Goal: Information Seeking & Learning: Compare options

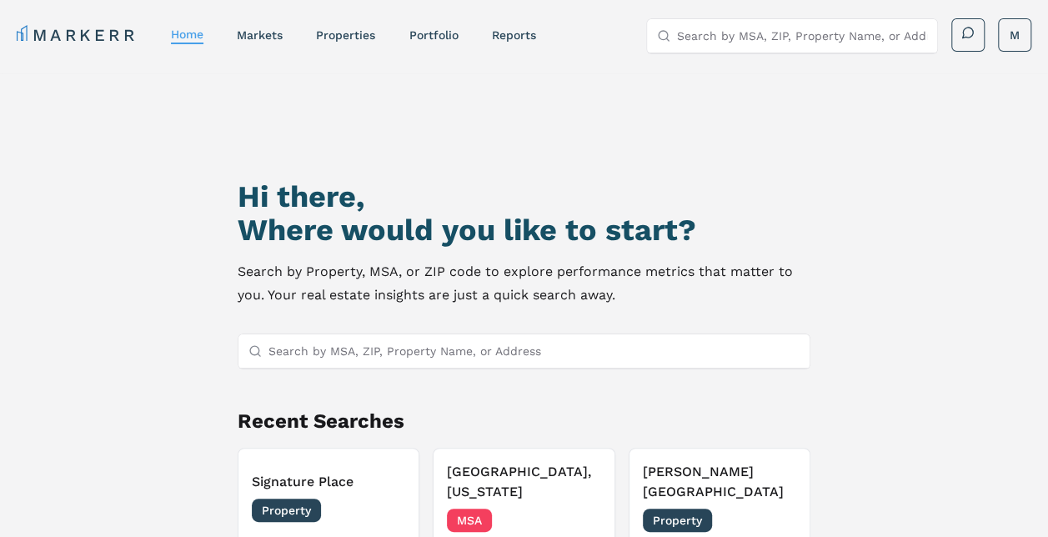
scroll to position [143, 0]
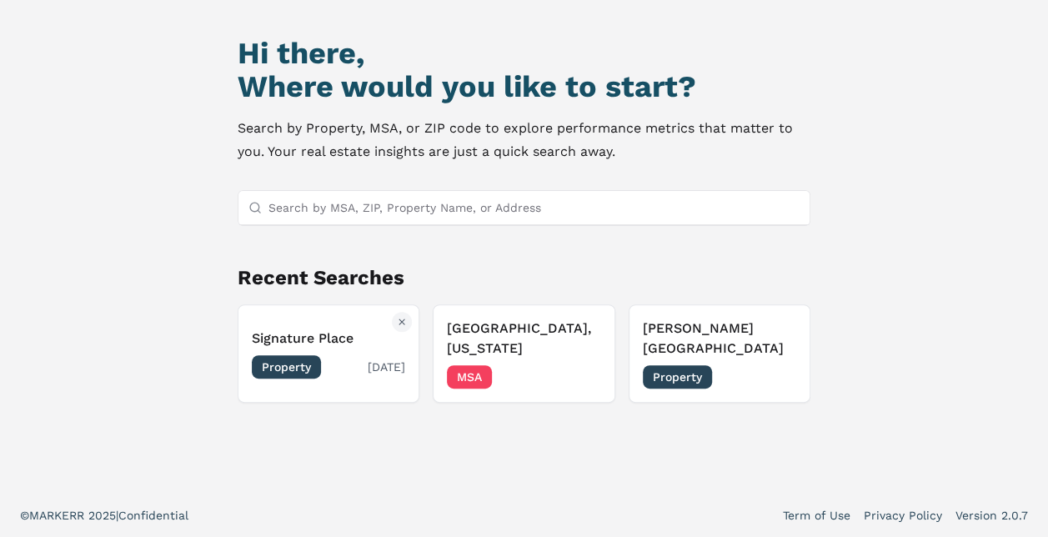
click at [350, 334] on h3 "Signature Place" at bounding box center [329, 339] width 154 height 20
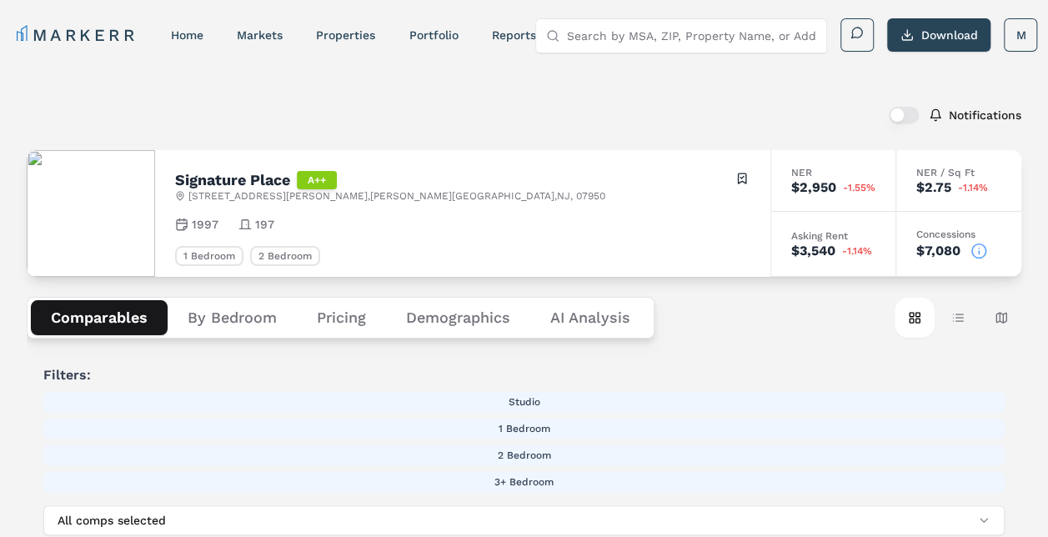
click at [458, 308] on button "Demographics" at bounding box center [458, 317] width 144 height 35
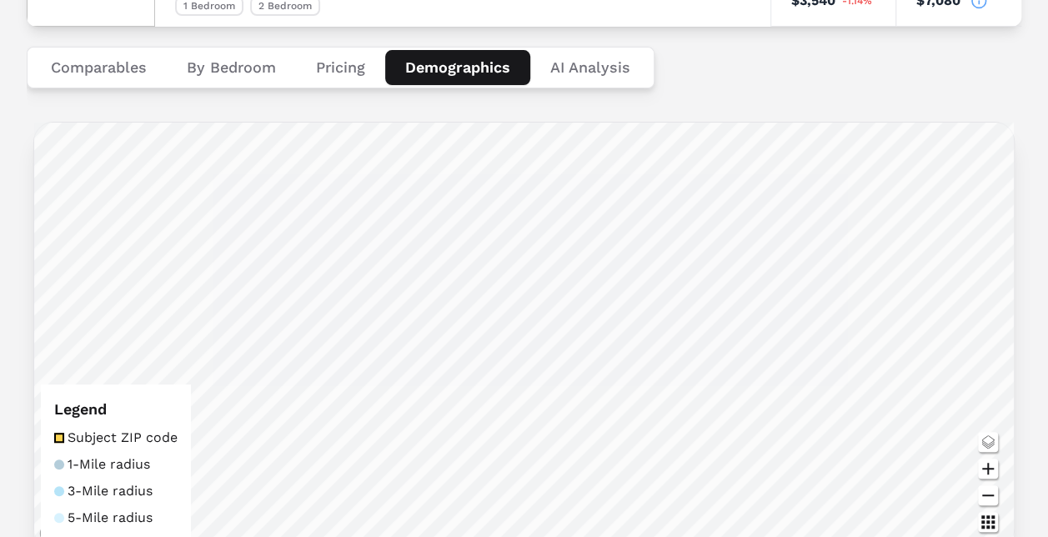
scroll to position [10, 0]
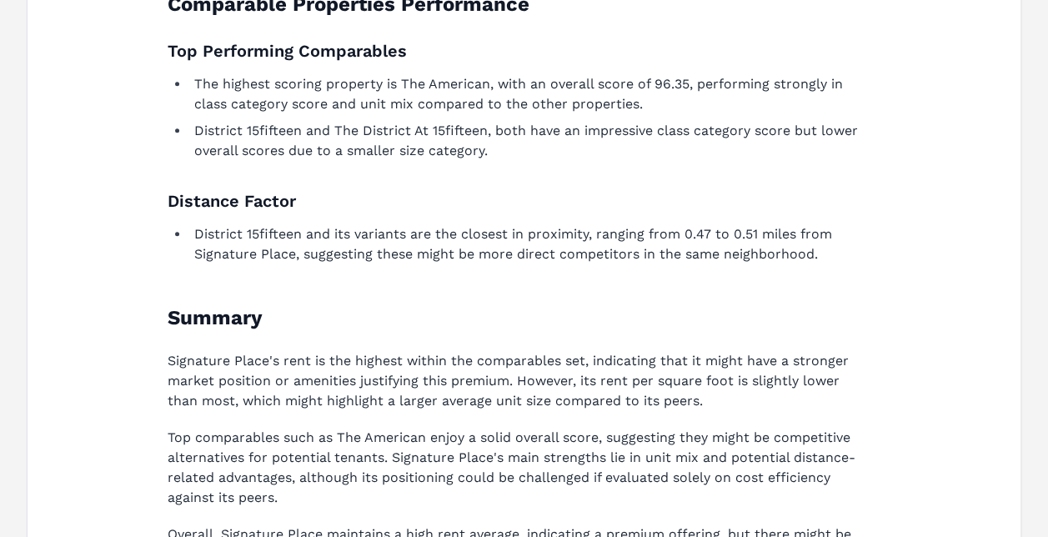
scroll to position [1018, 0]
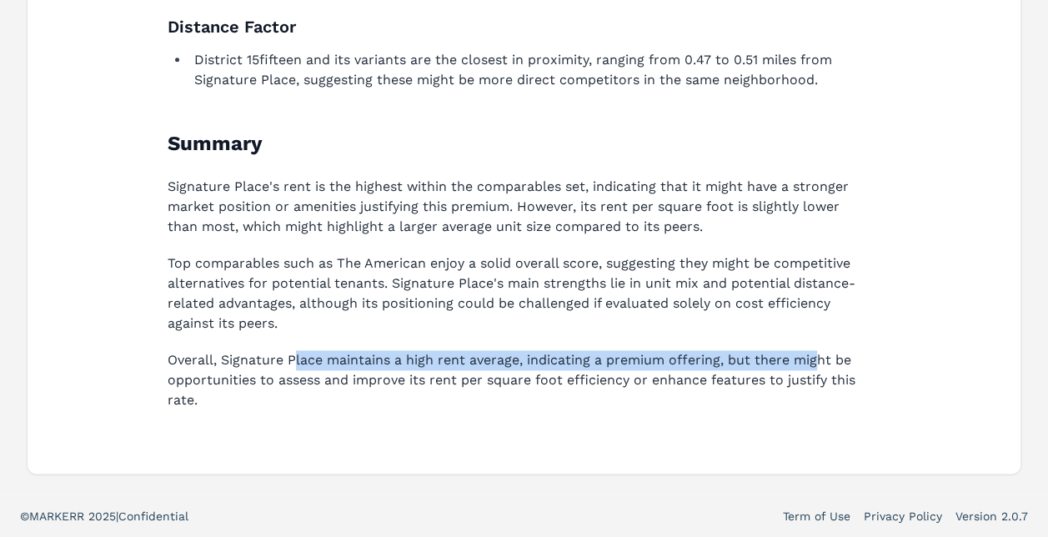
drag, startPoint x: 346, startPoint y: 351, endPoint x: 818, endPoint y: 349, distance: 472.0
click at [818, 350] on p "Overall, Signature Place maintains a high rent average, indicating a premium of…" at bounding box center [514, 380] width 693 height 60
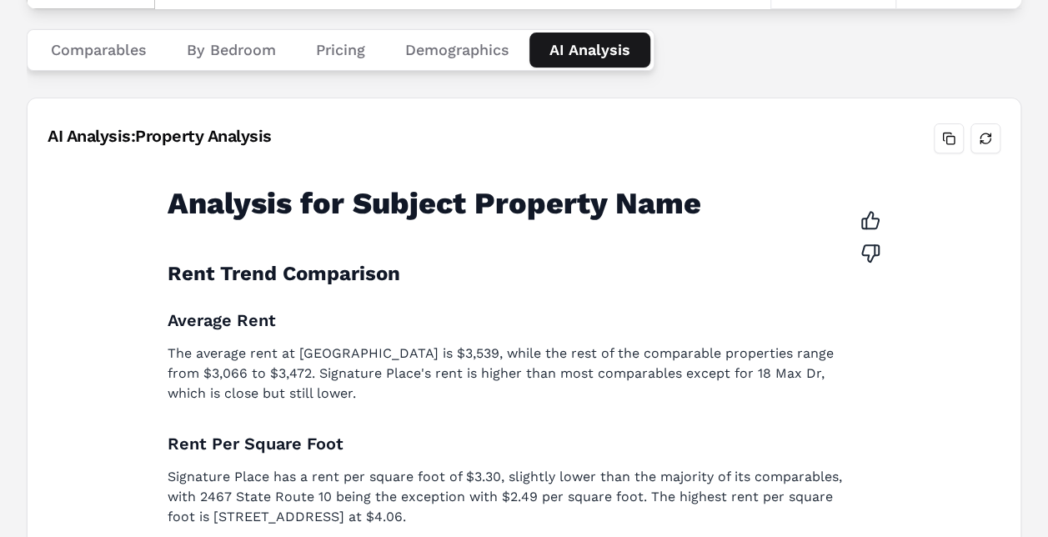
scroll to position [184, 0]
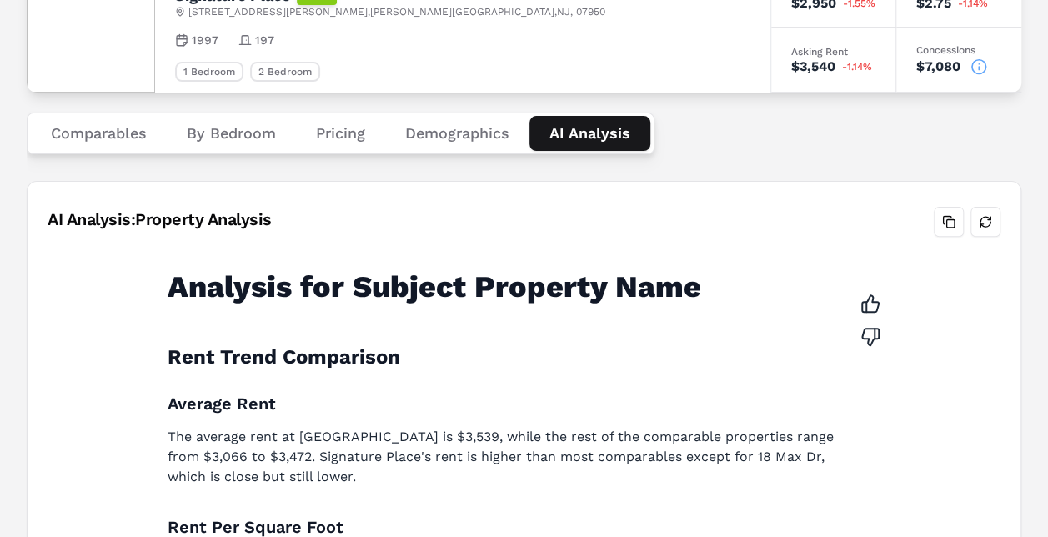
click at [469, 130] on button "Demographics" at bounding box center [457, 133] width 144 height 35
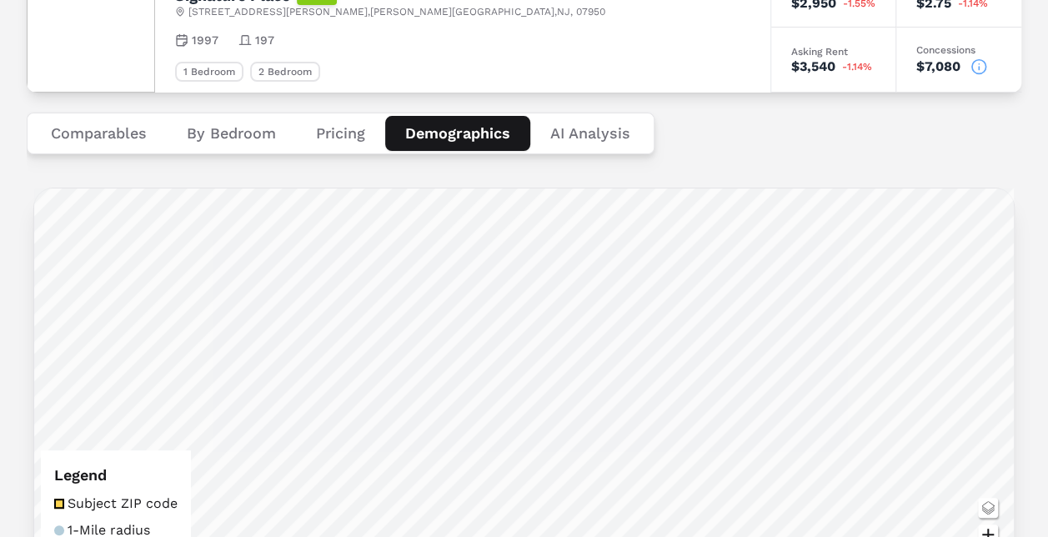
click at [727, 158] on div "Comparables By Bedroom Pricing Demographics AI Analysis" at bounding box center [524, 134] width 995 height 82
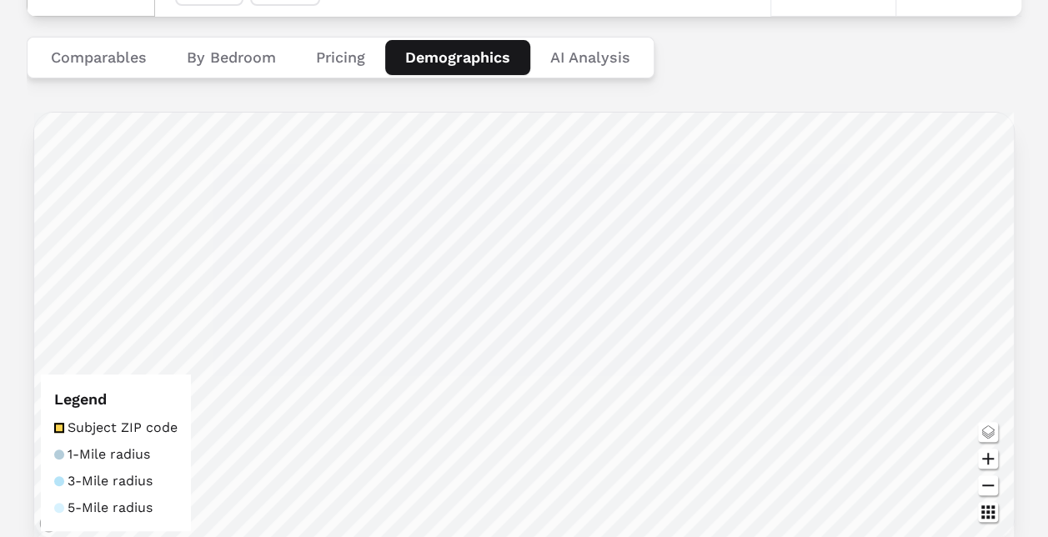
scroll to position [177, 0]
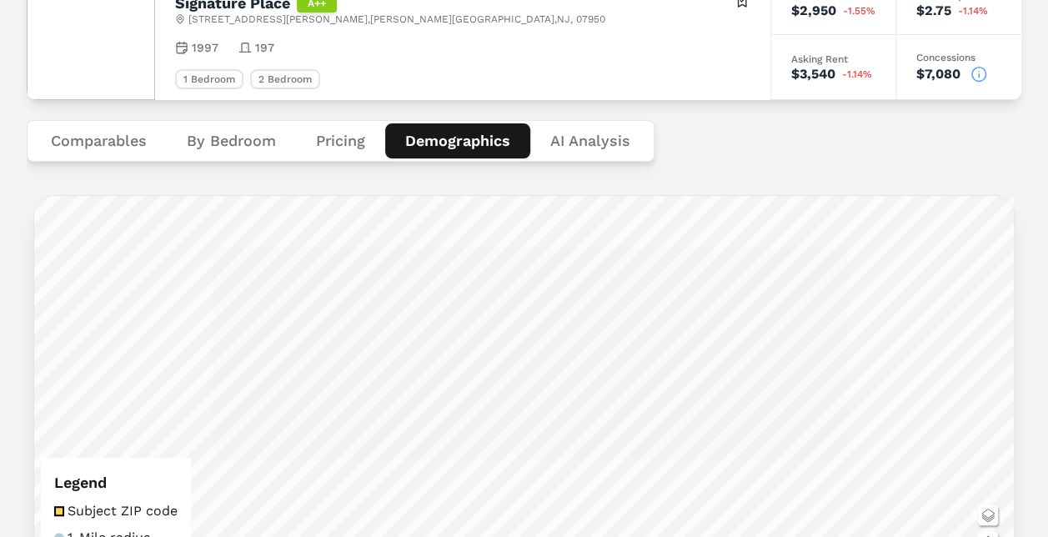
click at [300, 176] on div "Comparables By Bedroom Pricing Demographics AI Analysis" at bounding box center [524, 141] width 995 height 82
click at [132, 137] on button "Comparables" at bounding box center [99, 140] width 136 height 35
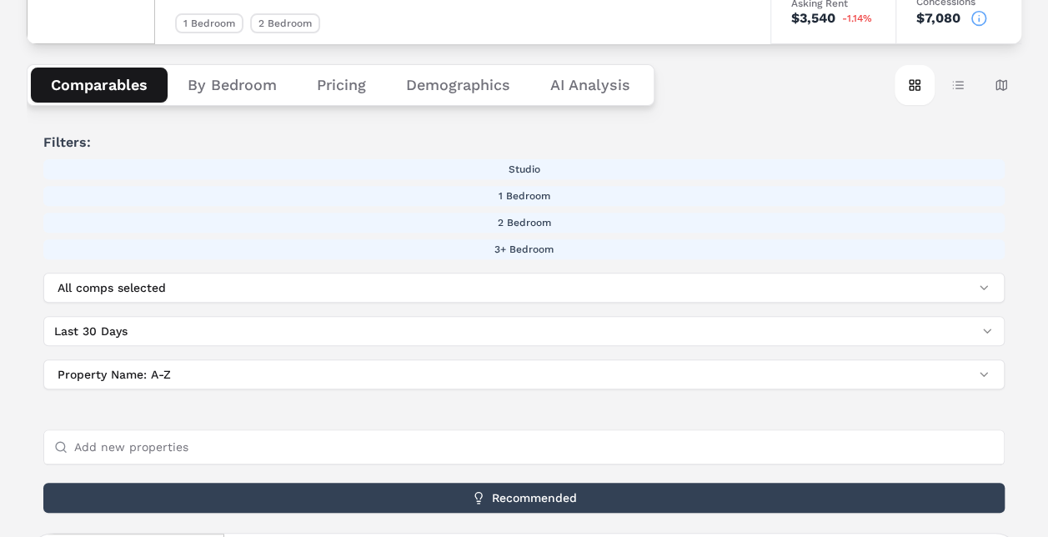
scroll to position [0, 0]
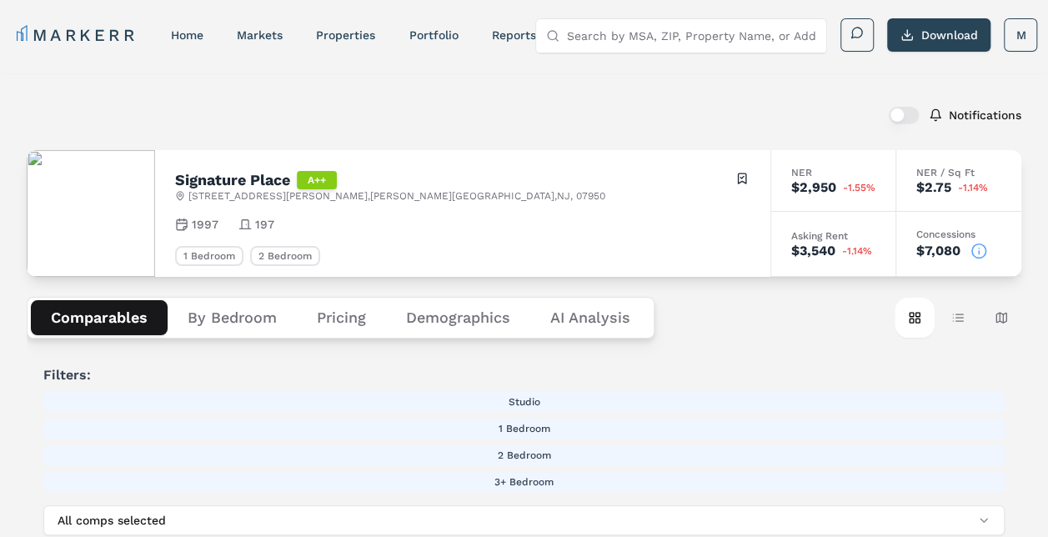
click at [629, 34] on input "Search by MSA, ZIP, Property Name, or Address" at bounding box center [691, 35] width 250 height 33
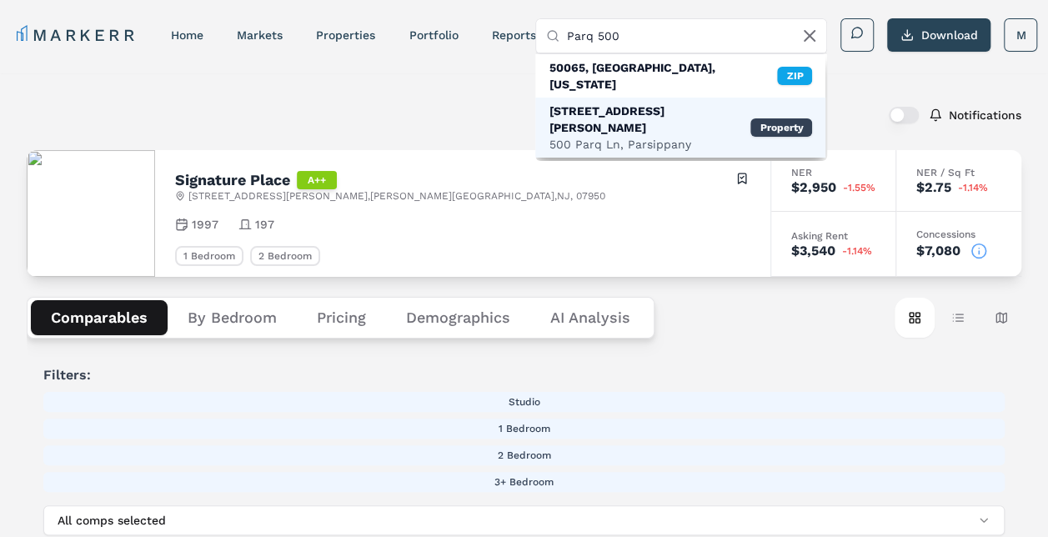
click at [635, 103] on div "[STREET_ADDRESS][PERSON_NAME]" at bounding box center [650, 119] width 202 height 33
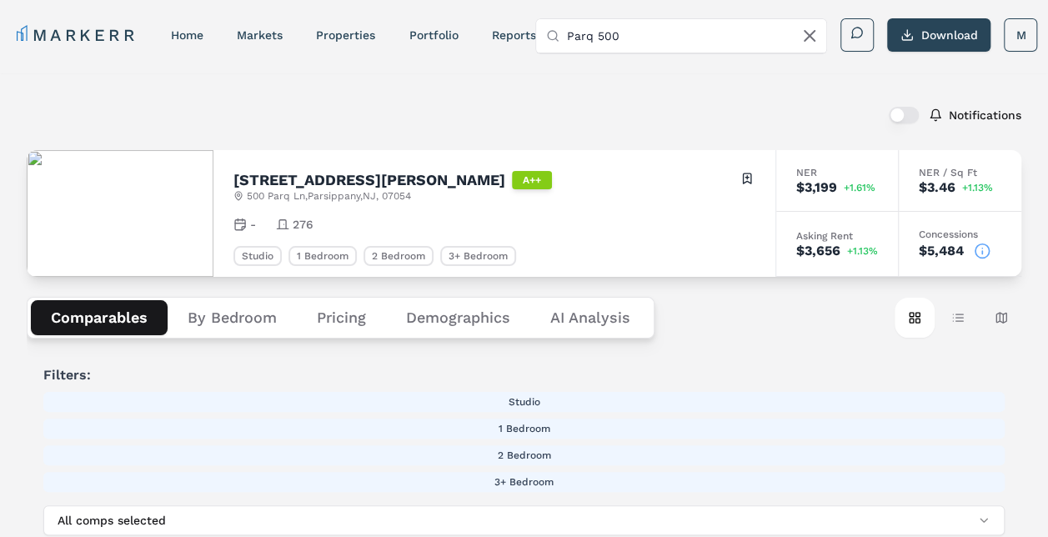
drag, startPoint x: 644, startPoint y: 43, endPoint x: 542, endPoint y: 35, distance: 102.0
click at [542, 35] on div "Parq 500" at bounding box center [681, 36] width 290 height 34
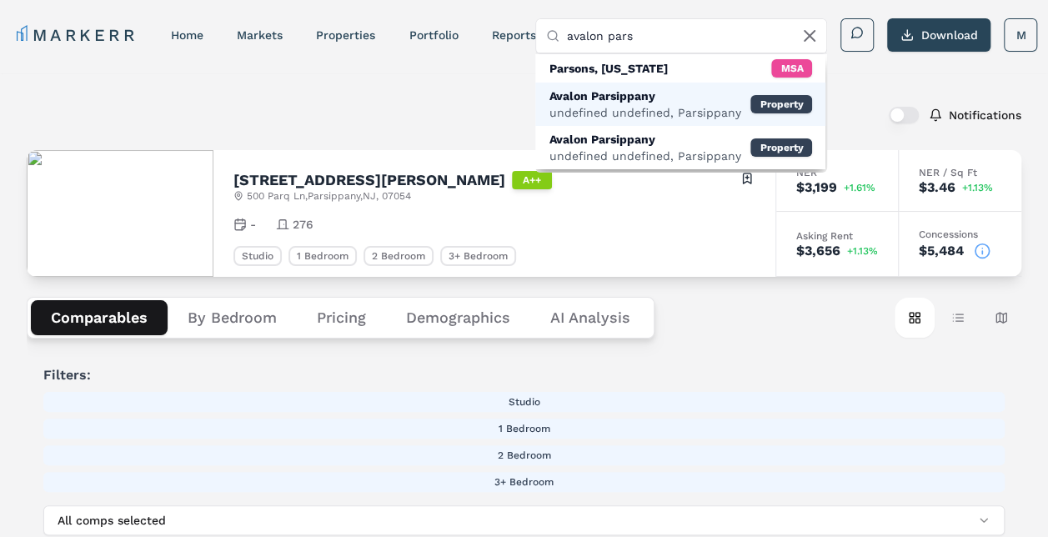
click at [629, 101] on div "Avalon Parsippany" at bounding box center [645, 96] width 192 height 17
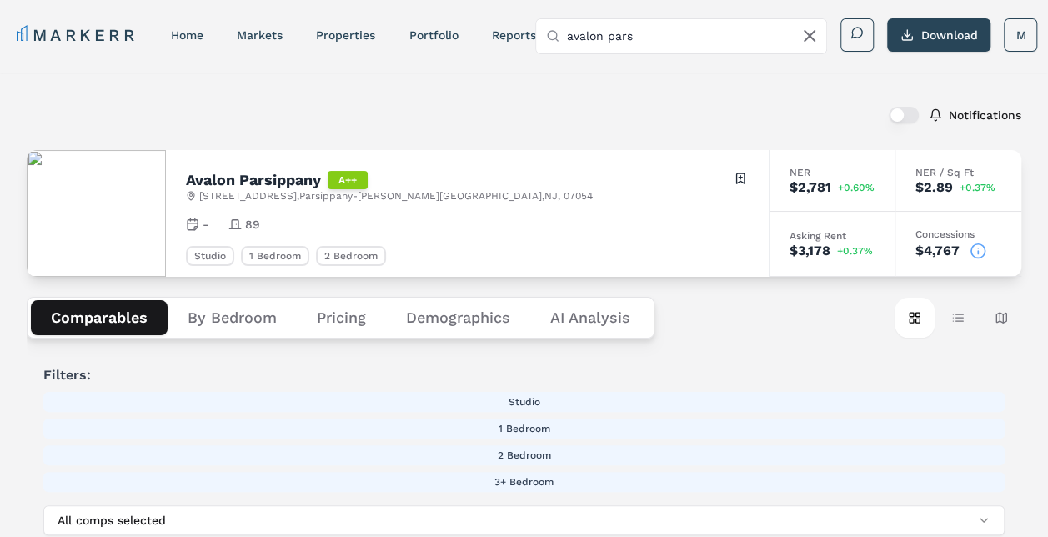
click at [635, 26] on input "avalon pars" at bounding box center [691, 35] width 250 height 33
type input "l"
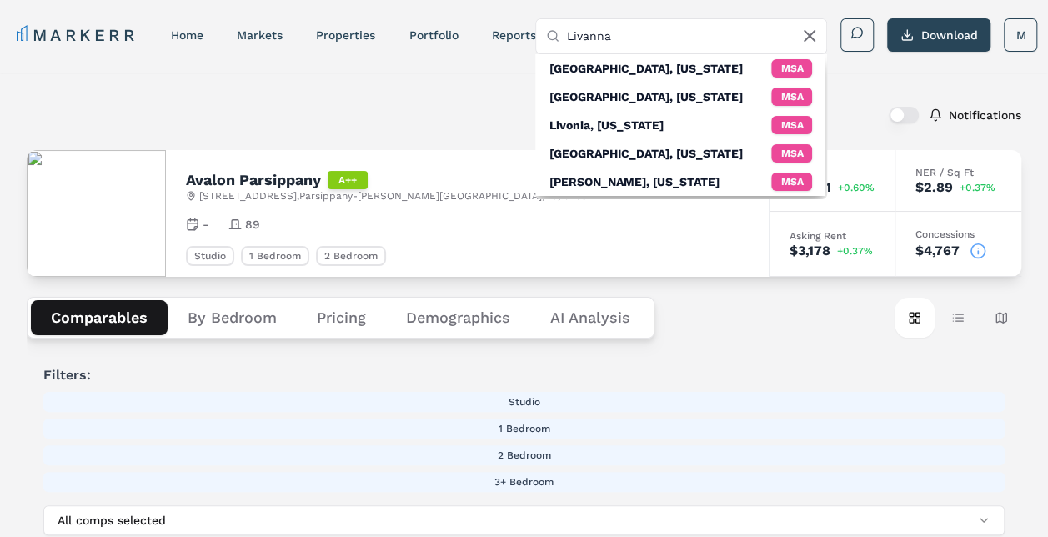
click at [427, 127] on div "Notifications" at bounding box center [524, 114] width 995 height 43
click at [620, 25] on input "Livanna" at bounding box center [691, 35] width 250 height 33
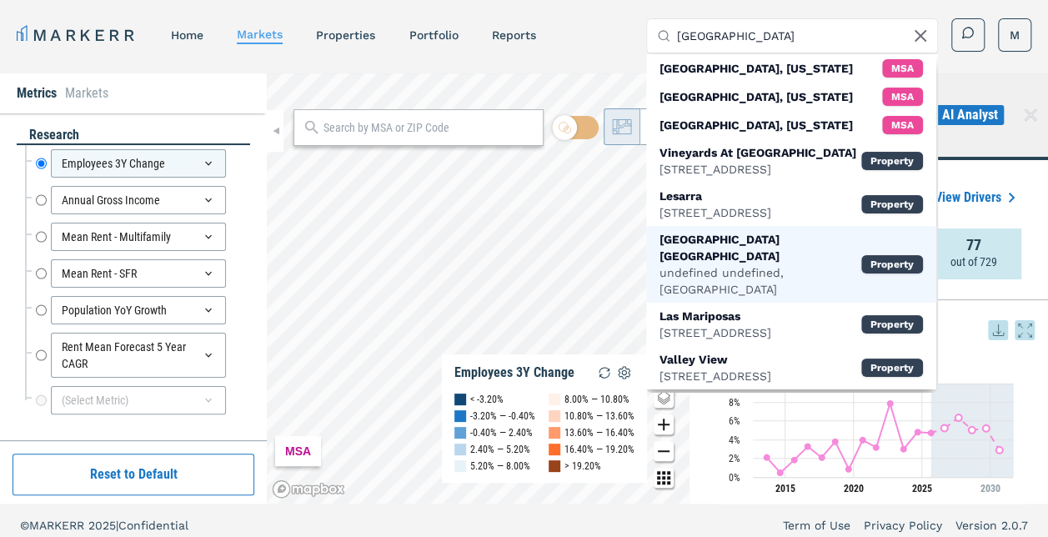
type input "valley view park"
click at [742, 264] on div "[GEOGRAPHIC_DATA] [GEOGRAPHIC_DATA]" at bounding box center [761, 247] width 202 height 33
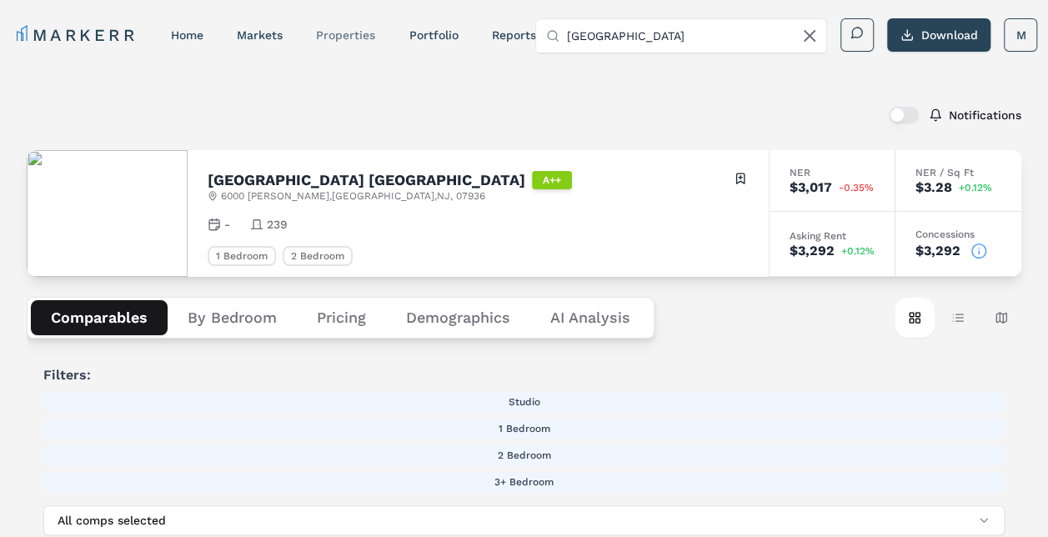
click at [367, 38] on link "properties" at bounding box center [345, 34] width 59 height 13
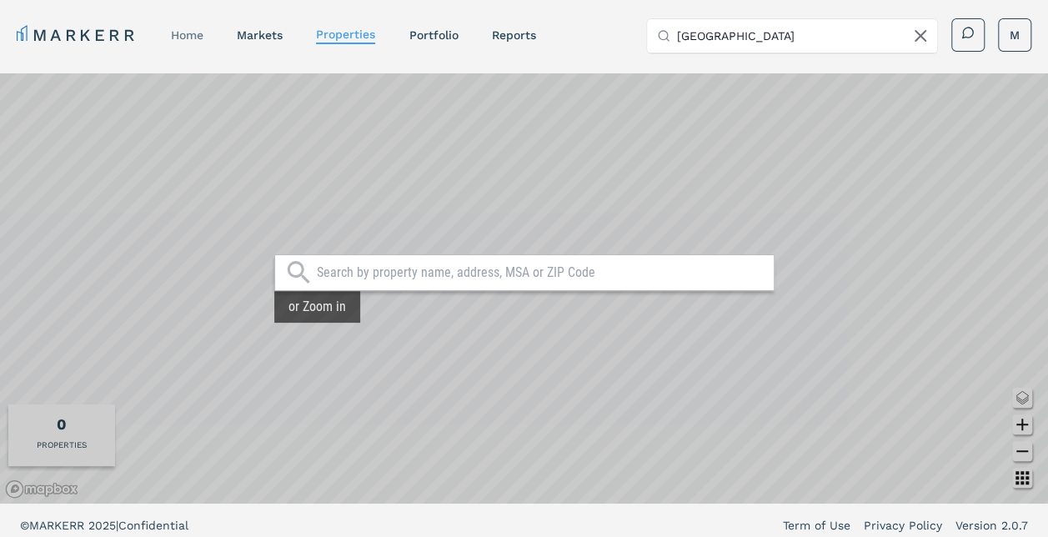
click at [175, 35] on link "home" at bounding box center [187, 34] width 33 height 13
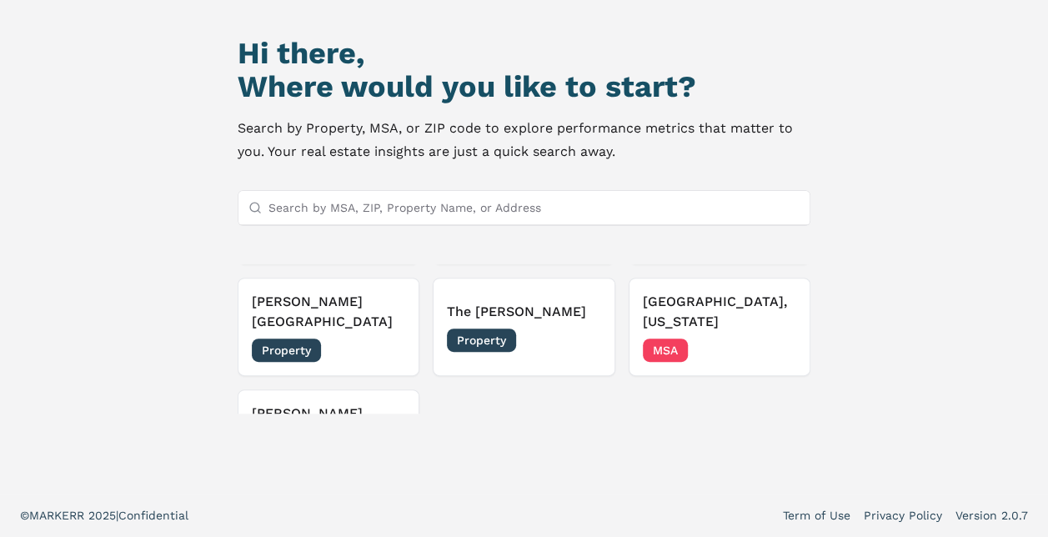
scroll to position [322, 0]
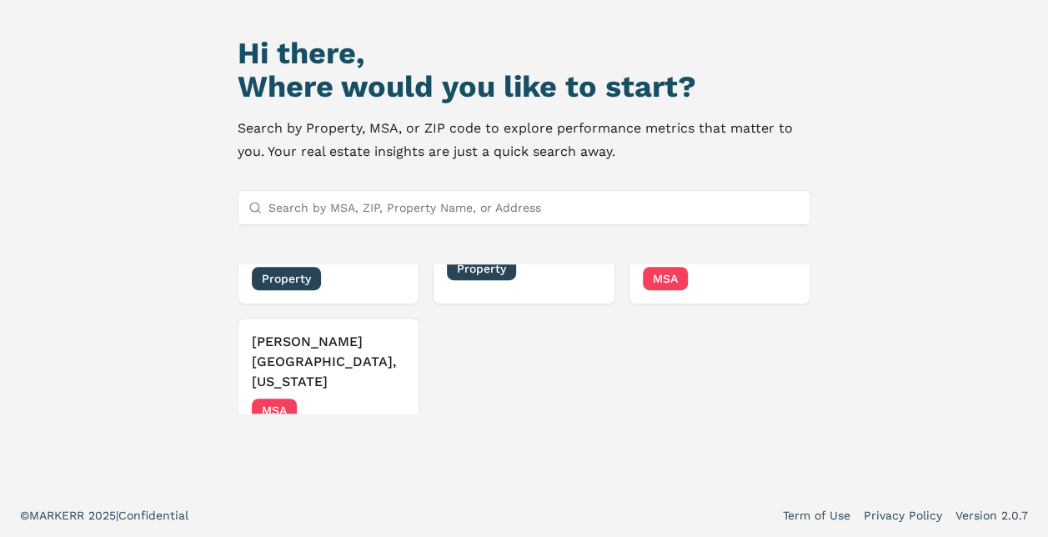
click at [446, 191] on input "Search by MSA, ZIP, Property Name, or Address" at bounding box center [535, 207] width 532 height 33
click at [445, 212] on input "Search by MSA, ZIP, Property Name, or Address" at bounding box center [535, 207] width 532 height 33
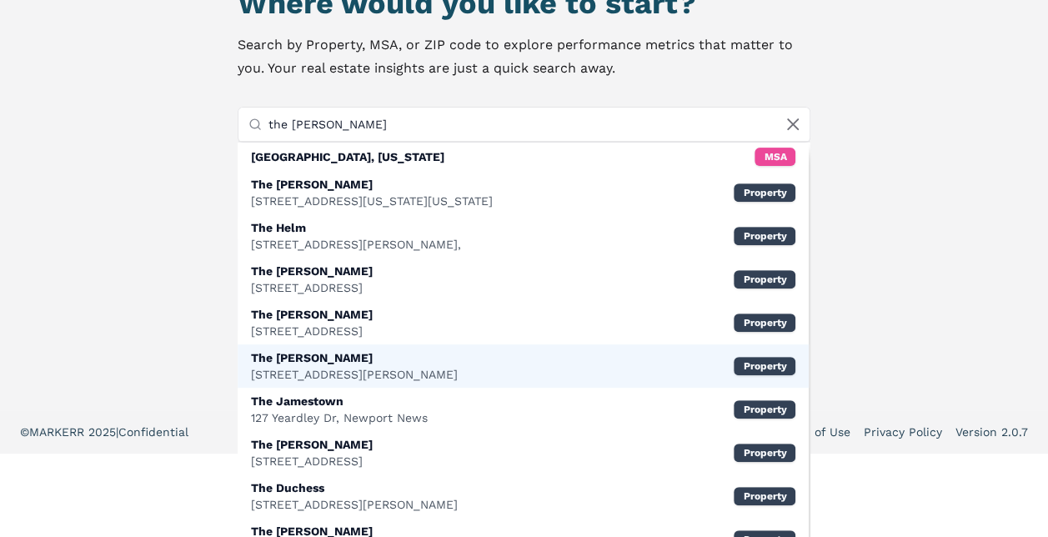
scroll to position [296, 0]
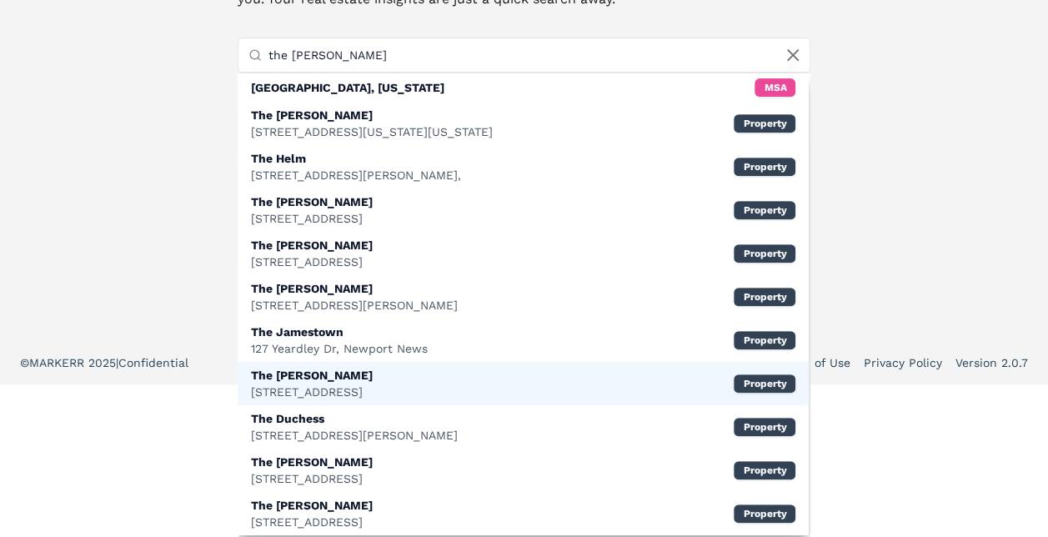
type input "the james"
click at [344, 388] on div "87 Madison St, Park Ridge" at bounding box center [312, 392] width 122 height 17
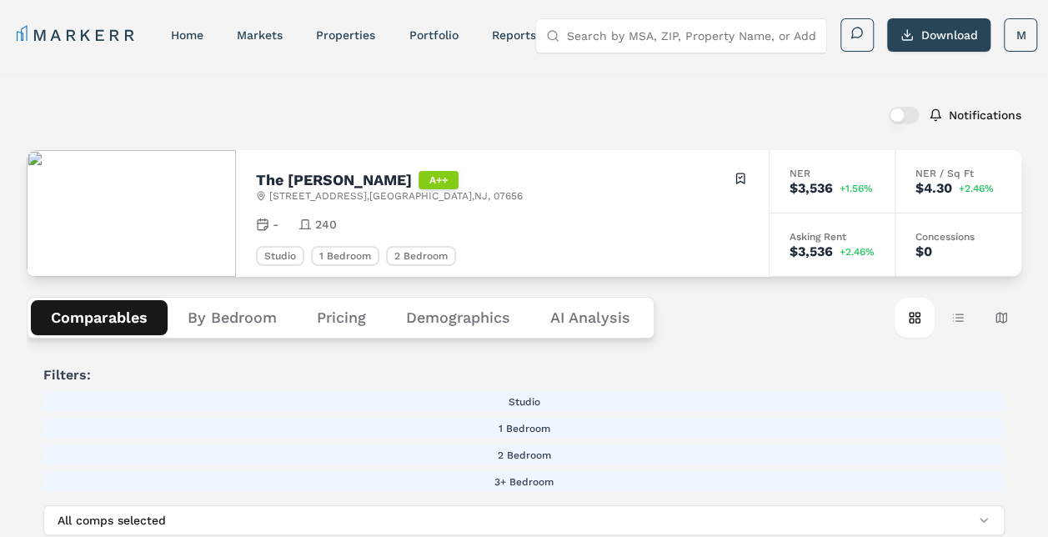
click at [647, 43] on input "Search by MSA, ZIP, Property Name, or Address" at bounding box center [691, 35] width 250 height 33
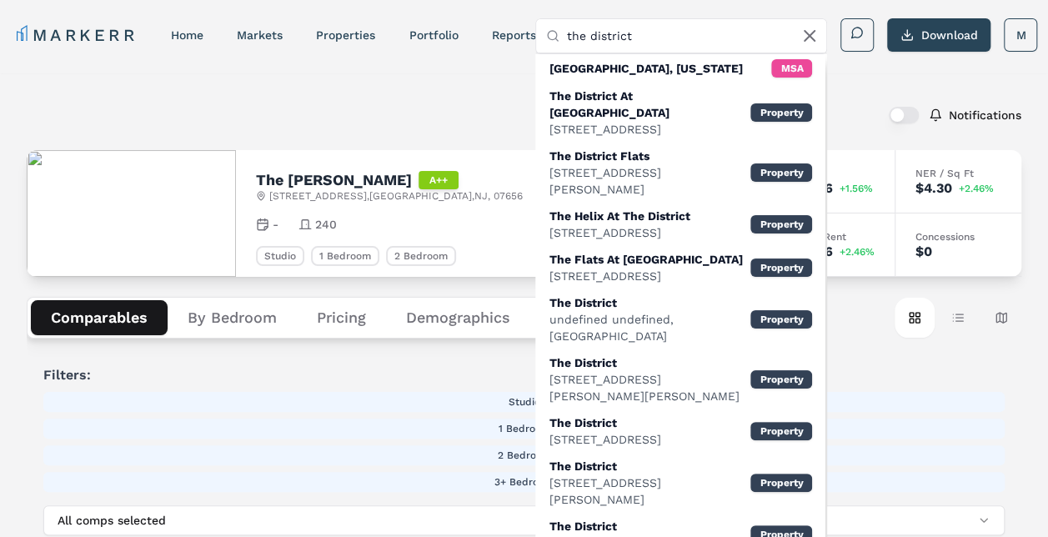
type input "the district"
click at [453, 119] on div "Notifications" at bounding box center [524, 114] width 995 height 43
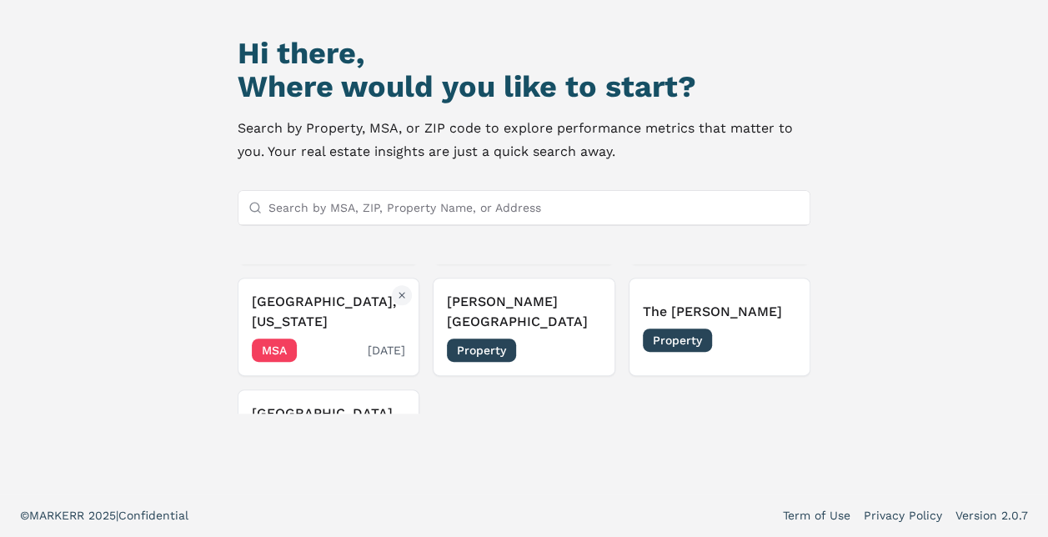
scroll to position [167, 0]
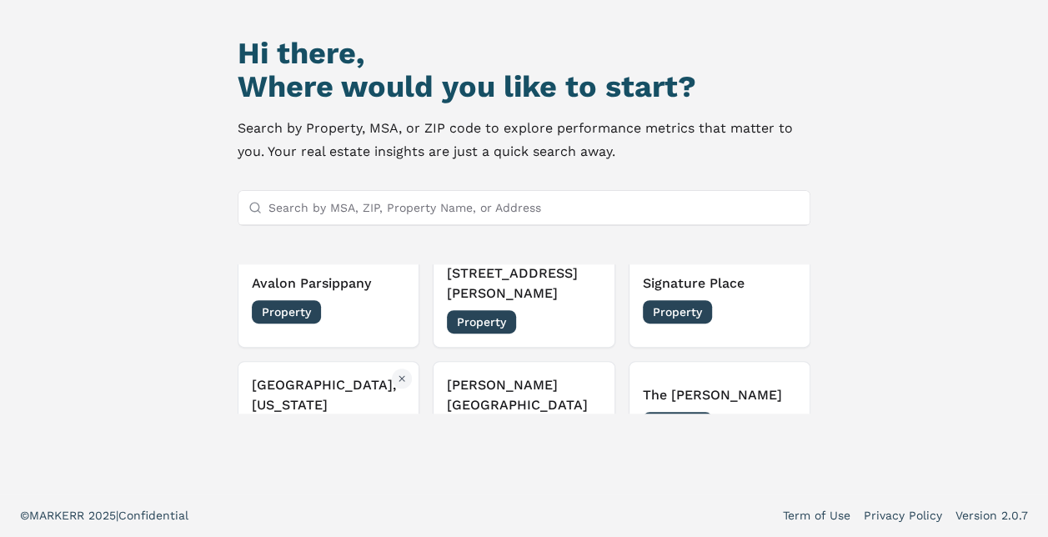
click at [344, 375] on h3 "[GEOGRAPHIC_DATA], [US_STATE]" at bounding box center [329, 395] width 154 height 40
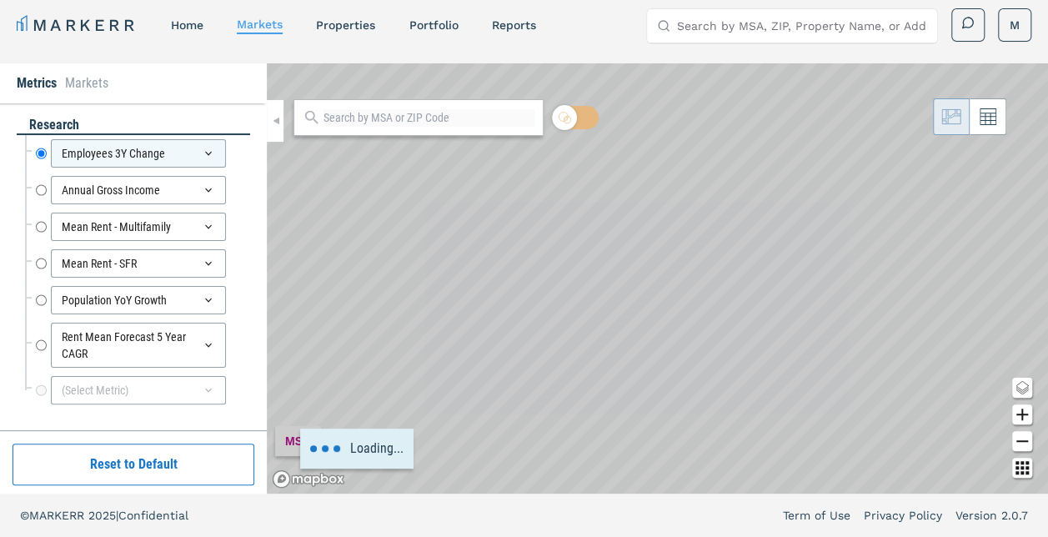
scroll to position [10, 0]
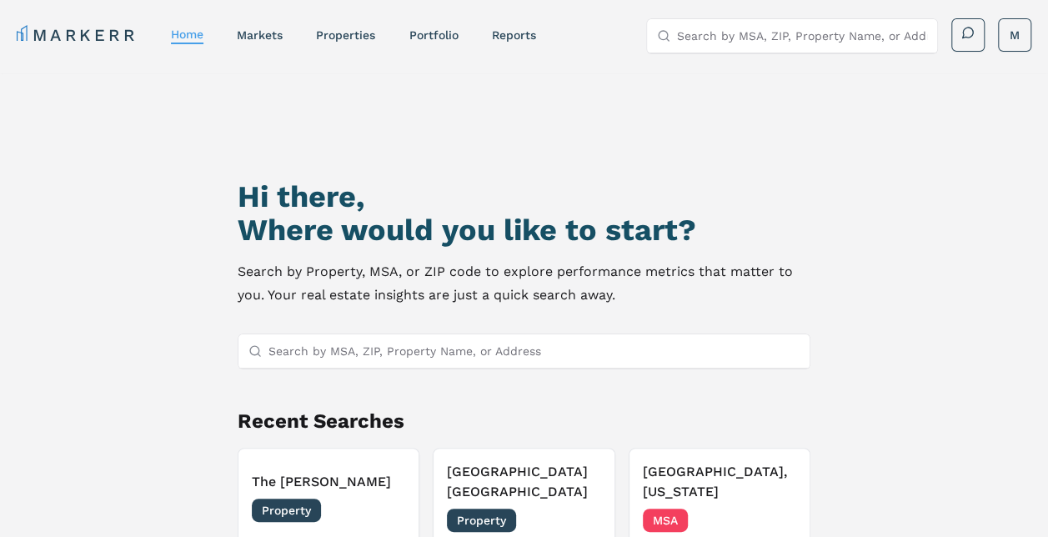
click at [412, 343] on input "Search by MSA, ZIP, Property Name, or Address" at bounding box center [535, 350] width 532 height 33
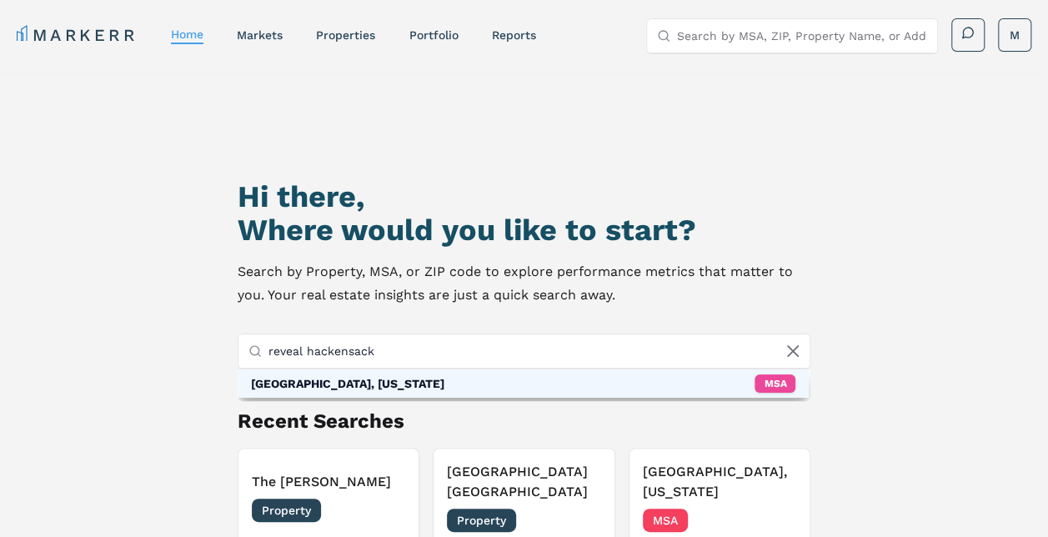
type input "reveal hackensack"
click at [397, 384] on div "Hackensack, New Jersey MSA" at bounding box center [524, 383] width 572 height 28
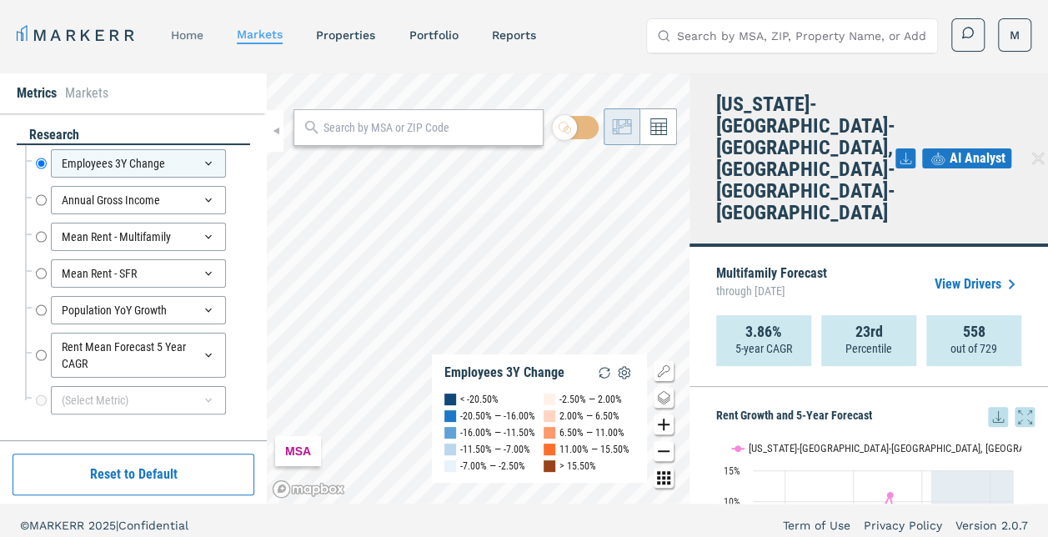
click at [185, 32] on link "home" at bounding box center [187, 34] width 33 height 13
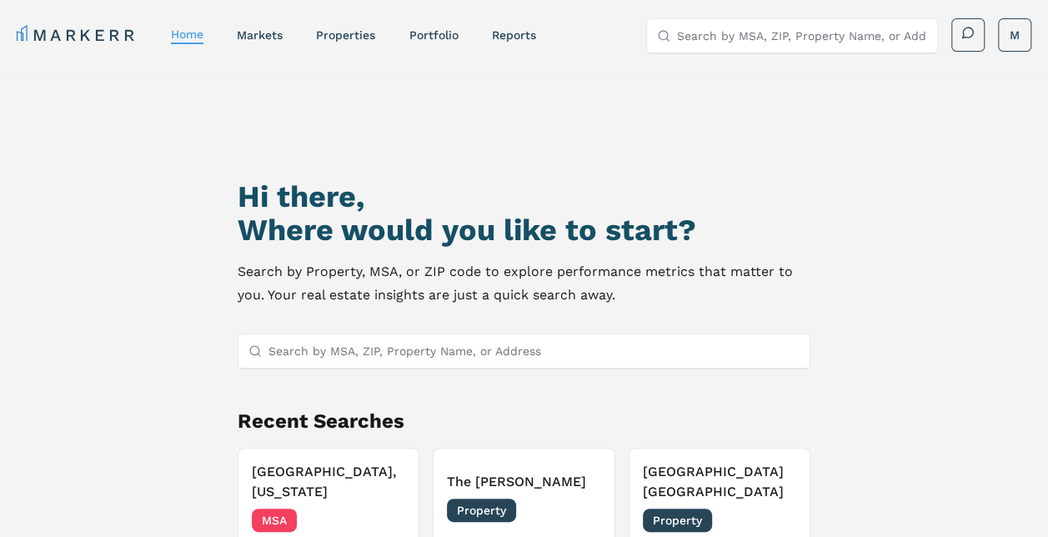
click at [409, 343] on input "Search by MSA, ZIP, Property Name, or Address" at bounding box center [535, 350] width 532 height 33
click at [415, 342] on input "Search by MSA, ZIP, Property Name, or Address" at bounding box center [535, 350] width 532 height 33
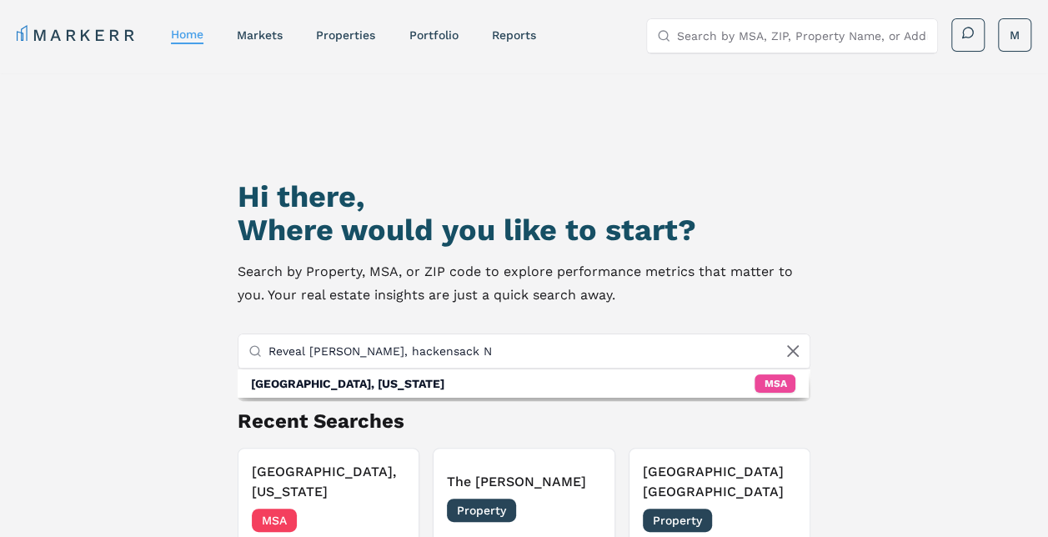
type input "Reveal Hackensack, hackensack NJ"
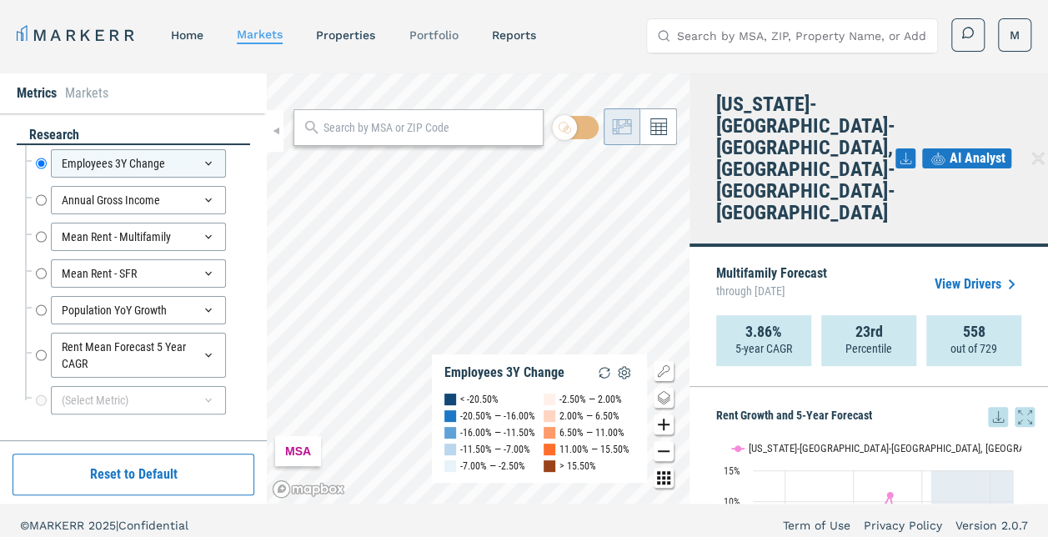
click at [434, 42] on div "Portfolio" at bounding box center [433, 35] width 49 height 17
click at [438, 28] on link "Portfolio" at bounding box center [433, 34] width 49 height 13
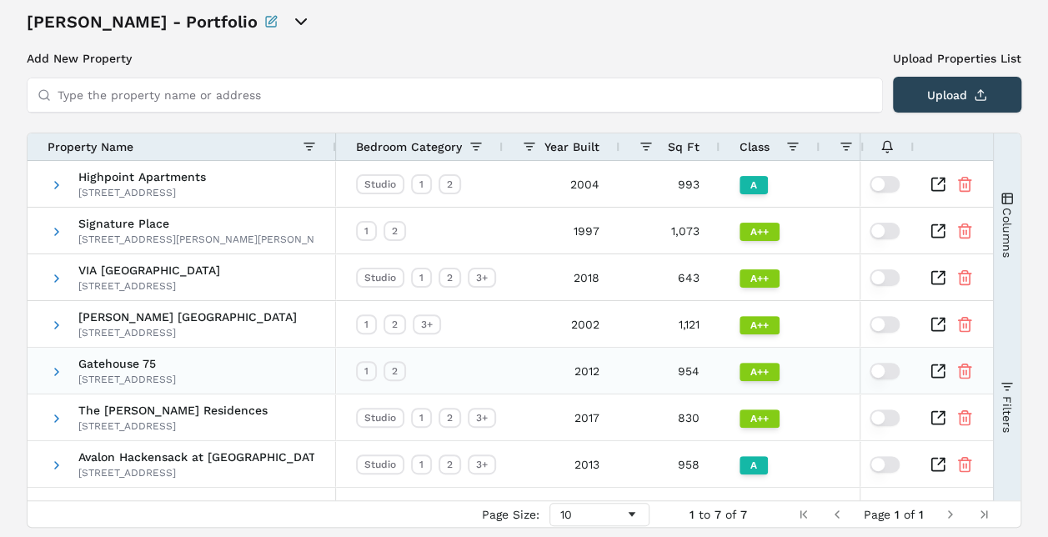
scroll to position [137, 0]
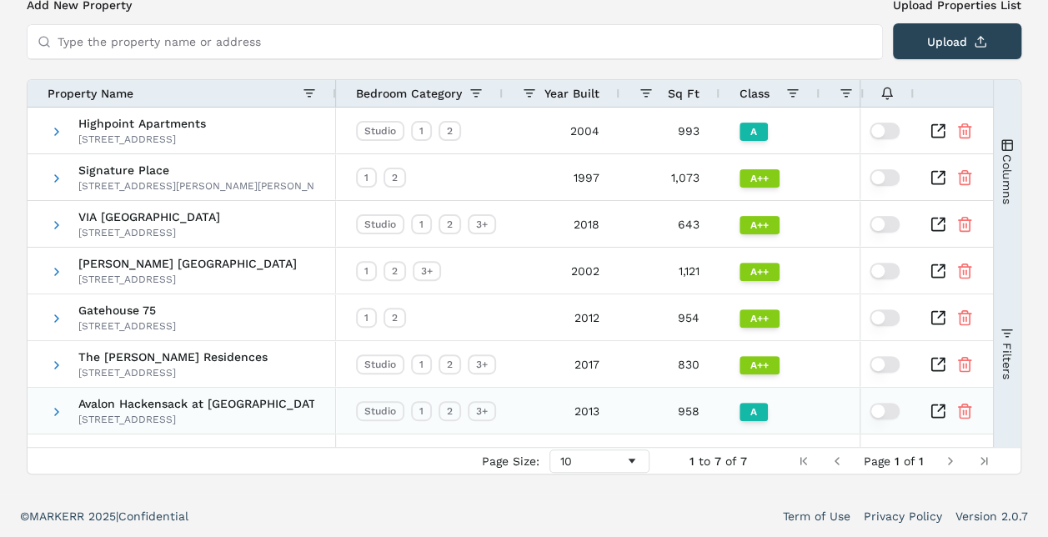
click at [167, 402] on span "Avalon Hackensack at Riverside" at bounding box center [196, 404] width 236 height 12
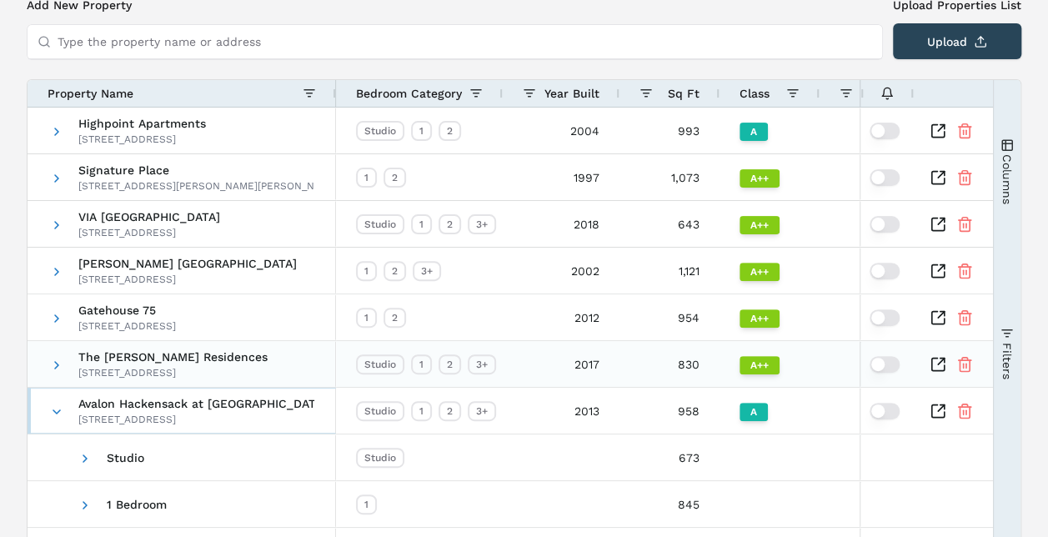
scroll to position [324, 0]
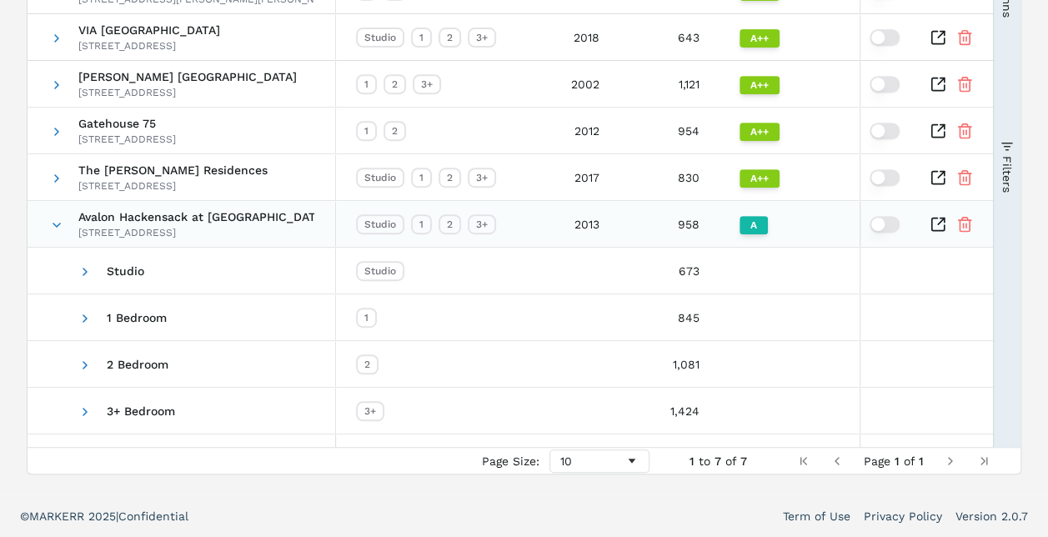
click at [939, 222] on icon "Inspect Comparable" at bounding box center [941, 221] width 7 height 7
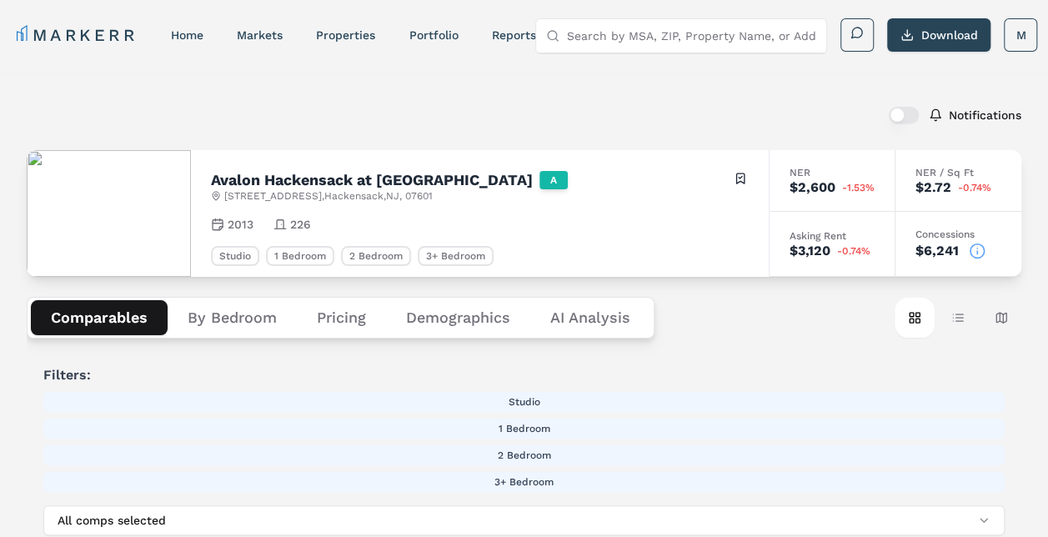
click at [93, 329] on button "Comparables" at bounding box center [99, 317] width 137 height 35
click at [731, 35] on input "Search by MSA, ZIP, Property Name, or Address" at bounding box center [691, 35] width 250 height 33
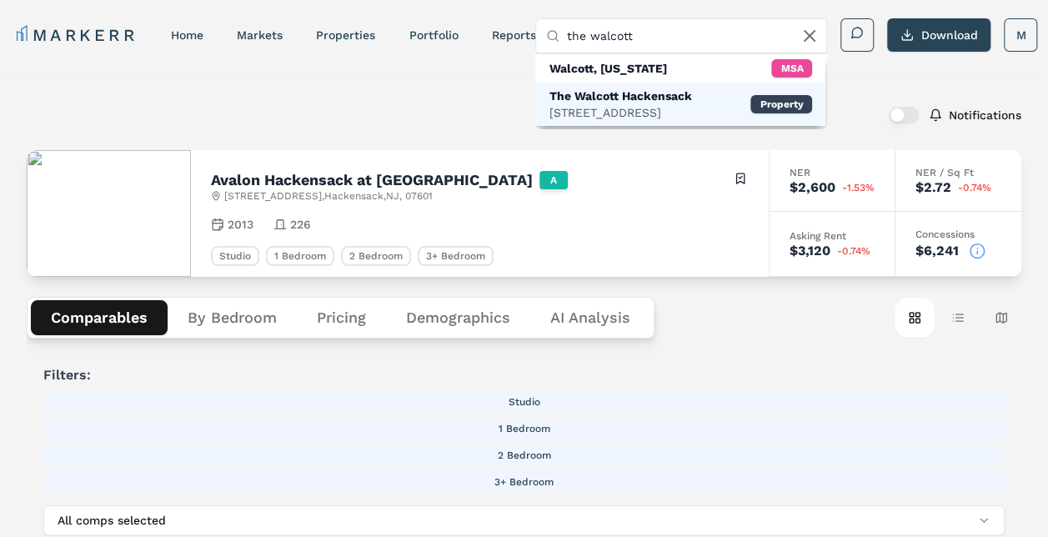
type input "the walcott"
click at [680, 108] on div "435 Main St, Hackensack" at bounding box center [620, 112] width 143 height 17
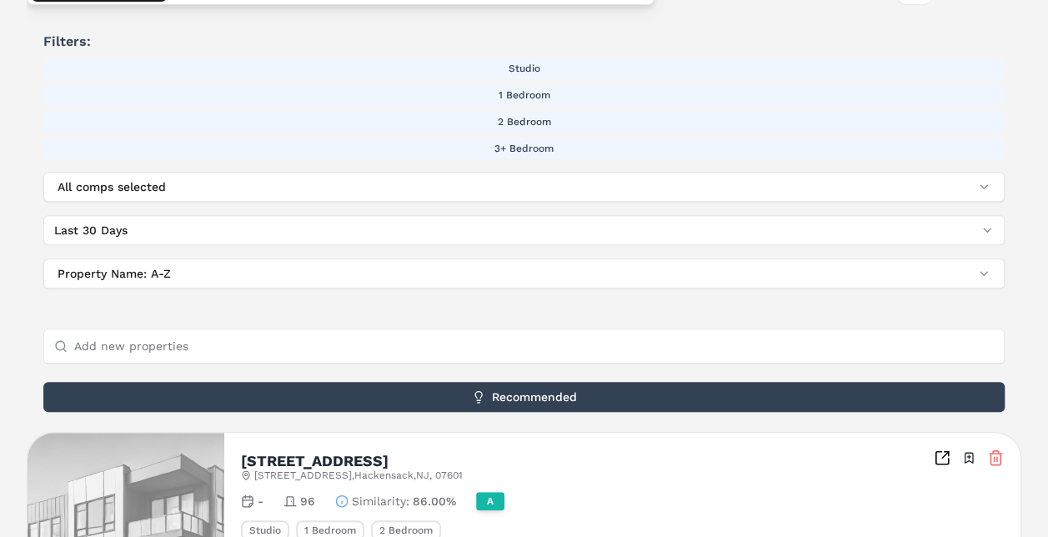
scroll to position [83, 0]
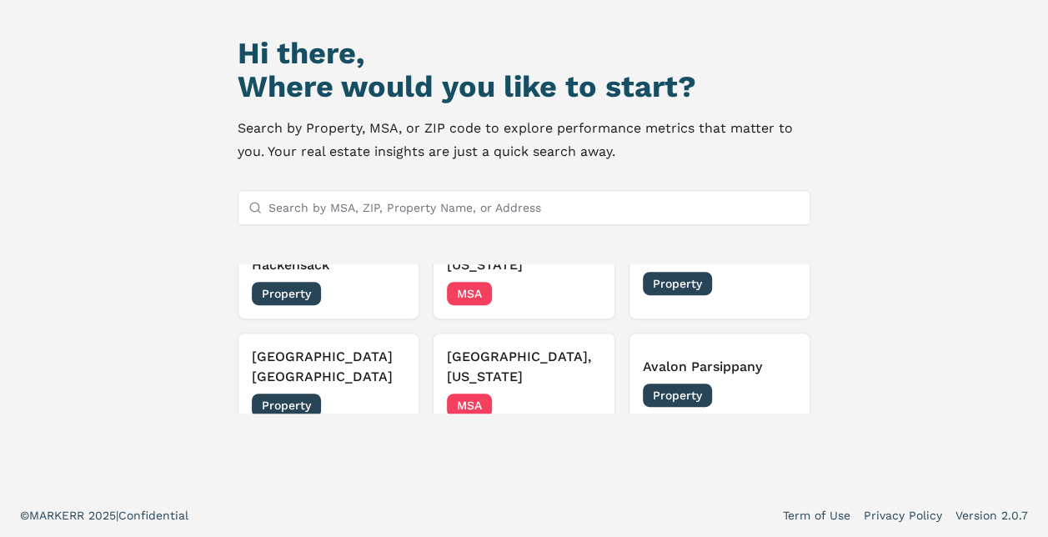
scroll to position [282, 0]
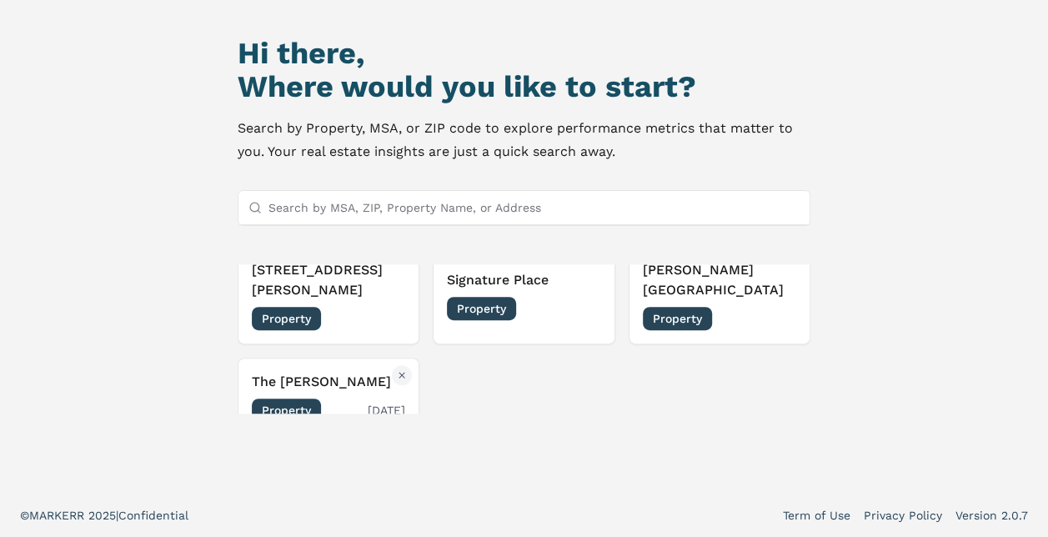
click at [357, 372] on div "The [PERSON_NAME] Property [DATE]" at bounding box center [329, 397] width 154 height 50
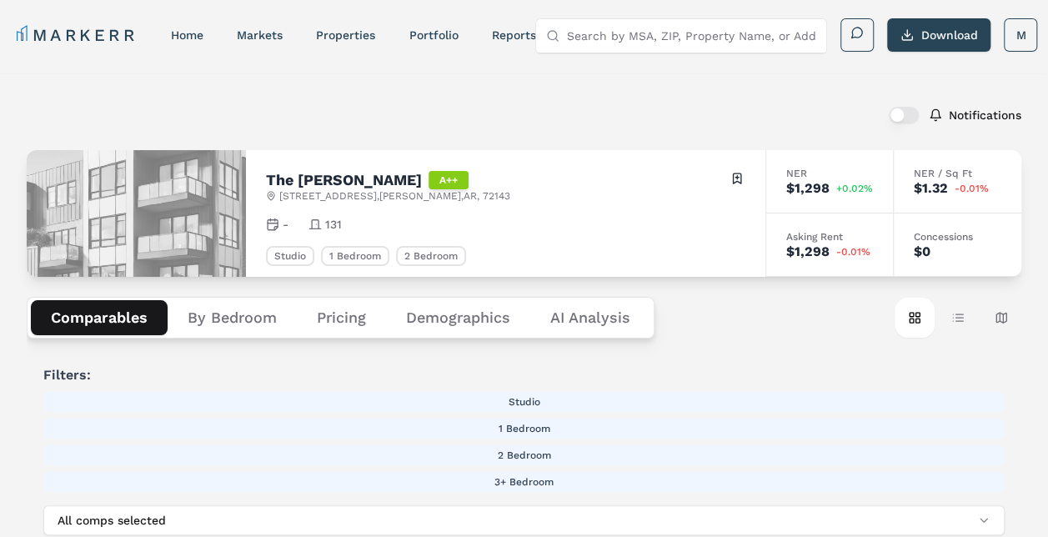
click at [474, 318] on button "Demographics" at bounding box center [458, 317] width 144 height 35
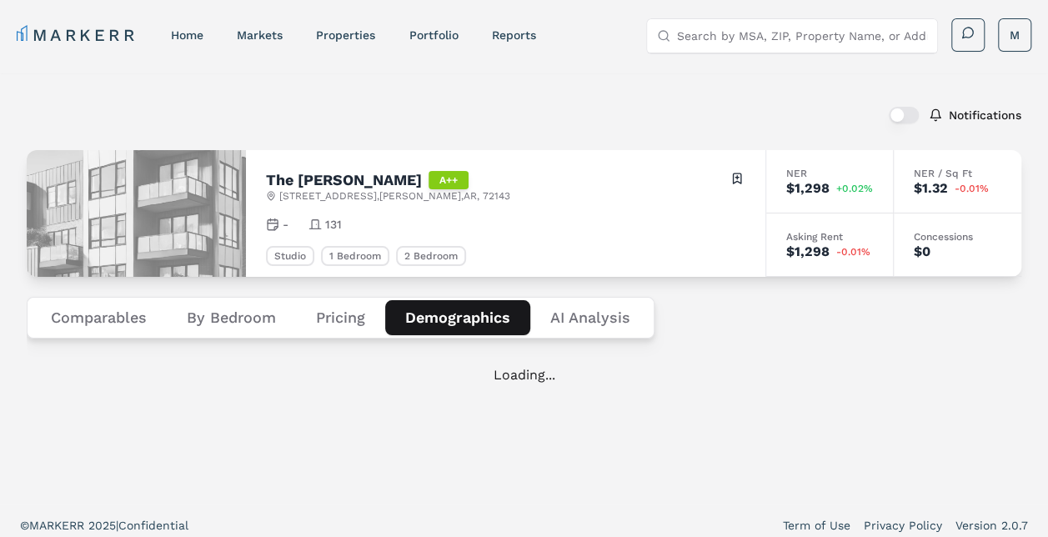
scroll to position [10, 0]
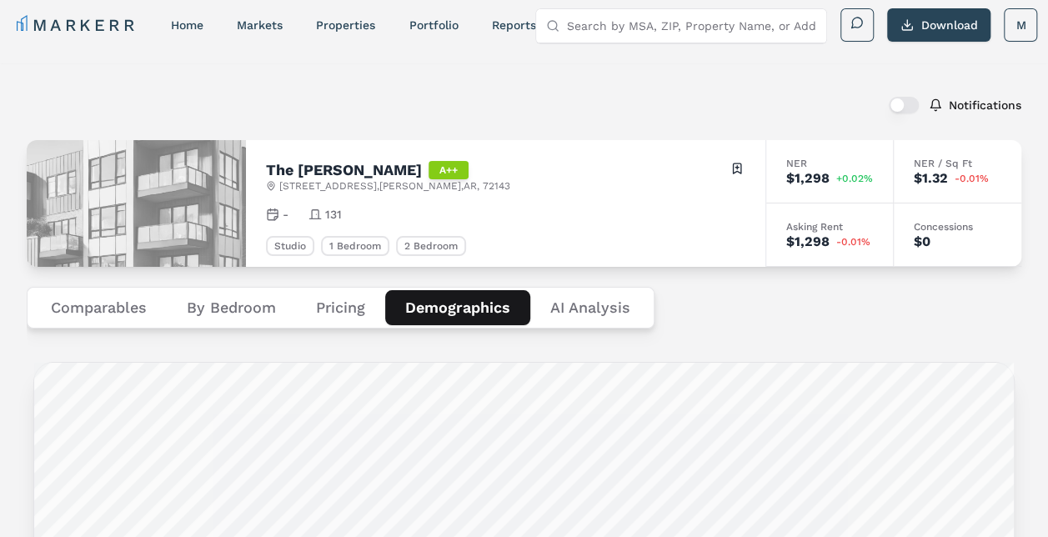
click at [221, 310] on button "By Bedroom" at bounding box center [231, 307] width 129 height 35
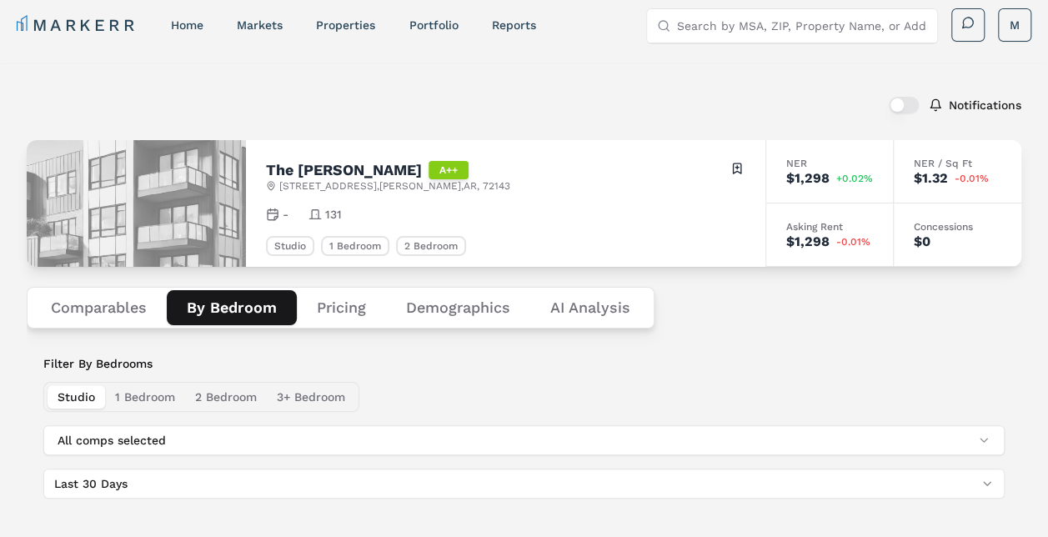
click at [322, 309] on button "Pricing" at bounding box center [341, 307] width 89 height 35
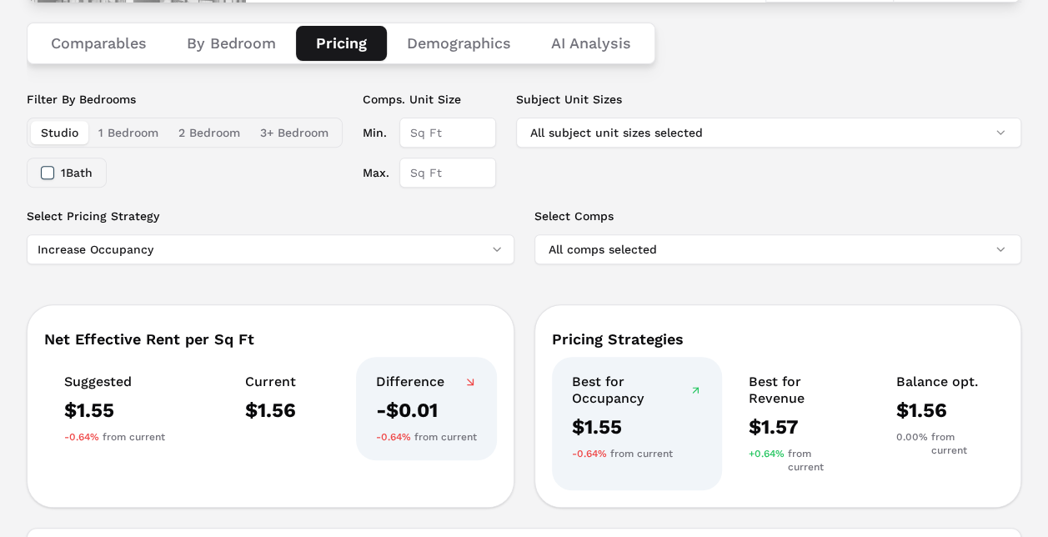
scroll to position [108, 0]
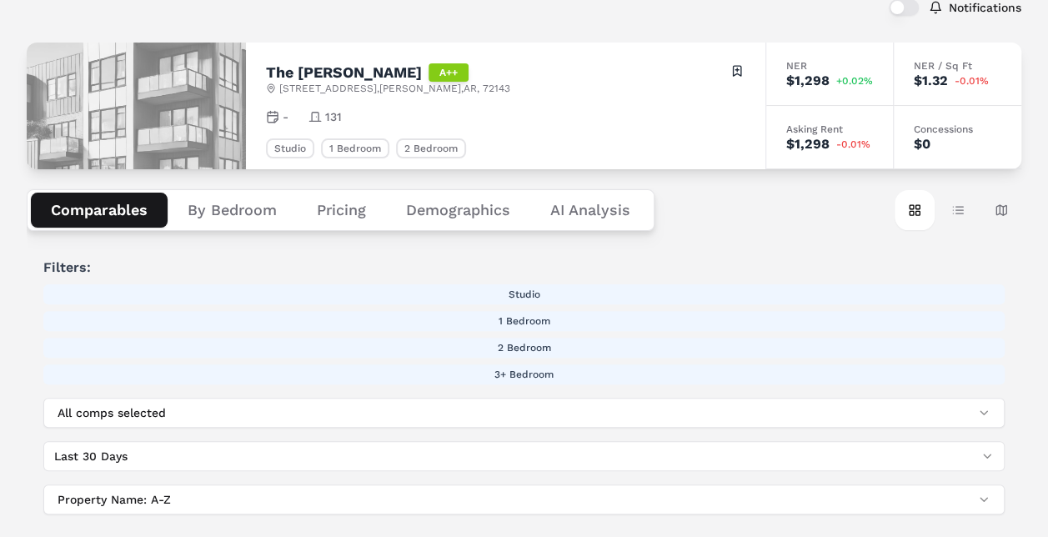
click at [118, 218] on button "Comparables" at bounding box center [99, 210] width 137 height 35
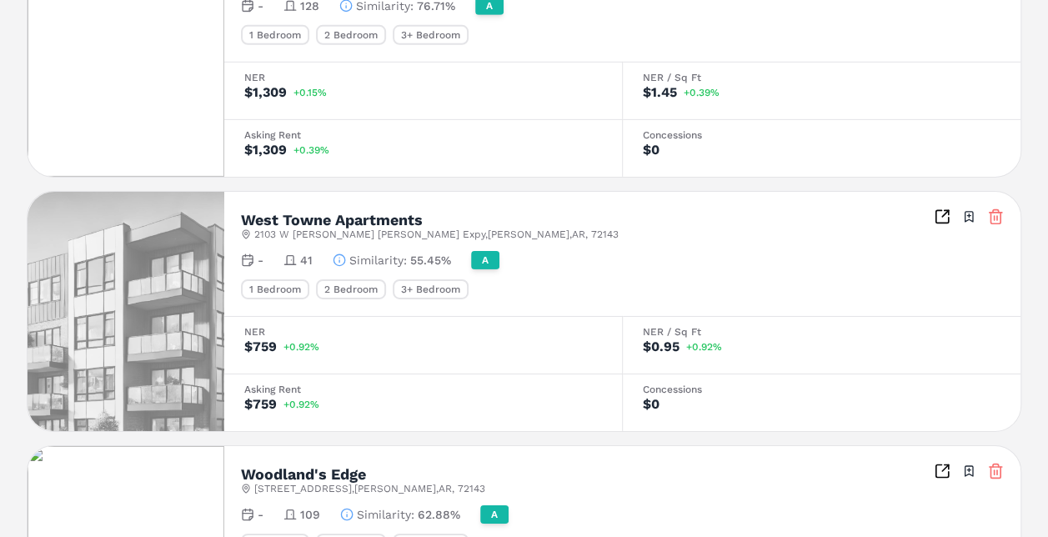
scroll to position [2808, 0]
